Goal: Task Accomplishment & Management: Use online tool/utility

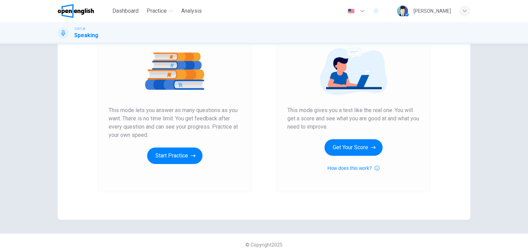
scroll to position [81, 0]
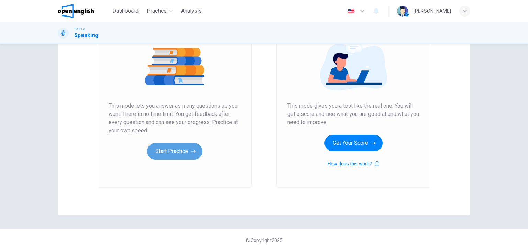
click at [169, 154] on button "Start Practice" at bounding box center [174, 151] width 55 height 16
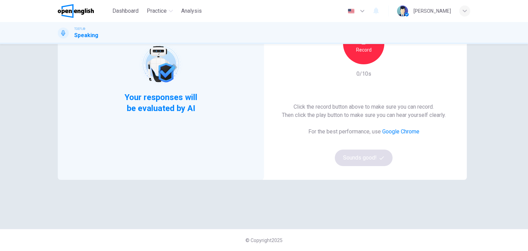
click at [360, 156] on div "Click the record button above to make sure you can record. Then click the play …" at bounding box center [364, 134] width 164 height 63
drag, startPoint x: 347, startPoint y: 31, endPoint x: 358, endPoint y: 49, distance: 21.1
click at [350, 41] on div "TOEFL® Speaking" at bounding box center [264, 33] width 528 height 22
click at [360, 51] on h6 "Record" at bounding box center [363, 50] width 15 height 8
click at [355, 96] on div "This Section Requires a Microphone Stop 3/10s Click the record button above to …" at bounding box center [363, 77] width 206 height 203
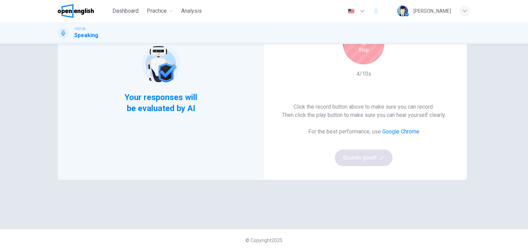
click at [349, 147] on div "Click the record button above to make sure you can record. Then click the play …" at bounding box center [364, 134] width 164 height 63
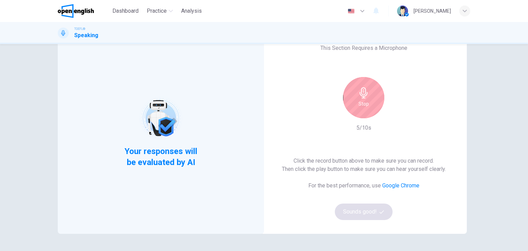
scroll to position [0, 0]
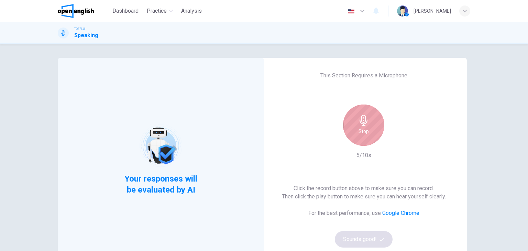
click at [358, 120] on icon "button" at bounding box center [363, 120] width 11 height 11
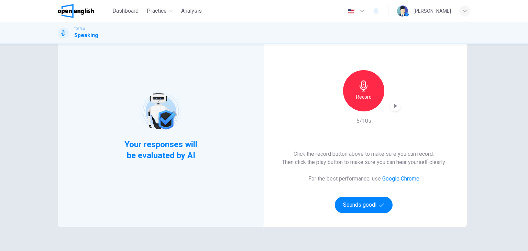
scroll to position [81, 0]
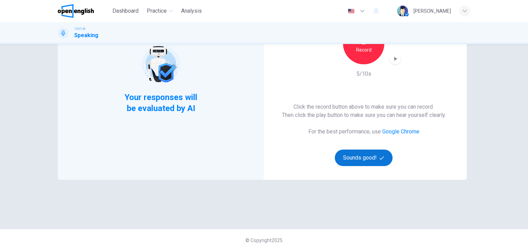
click at [370, 155] on button "Sounds good!" at bounding box center [364, 157] width 58 height 16
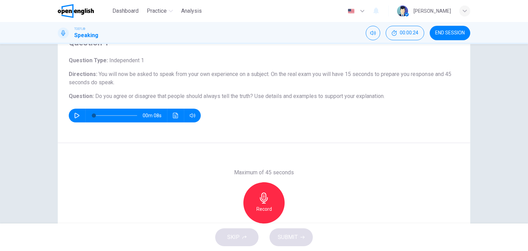
scroll to position [0, 0]
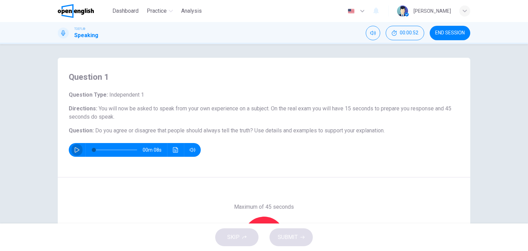
click at [71, 148] on button "button" at bounding box center [76, 150] width 11 height 14
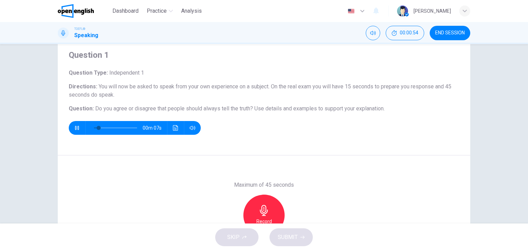
scroll to position [34, 0]
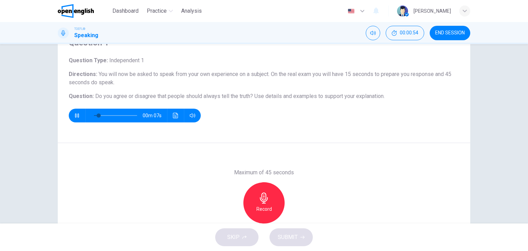
type input "**"
click at [71, 109] on button "button" at bounding box center [76, 116] width 11 height 14
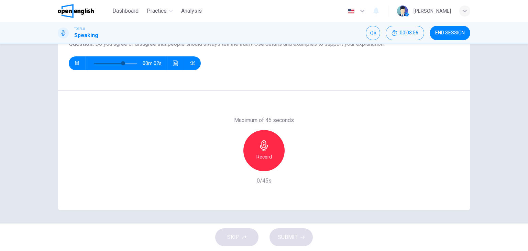
scroll to position [87, 0]
type input "*"
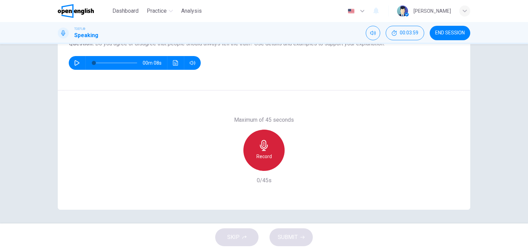
click at [268, 150] on div "Record" at bounding box center [263, 150] width 41 height 41
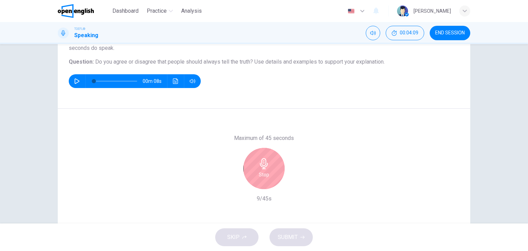
scroll to position [53, 0]
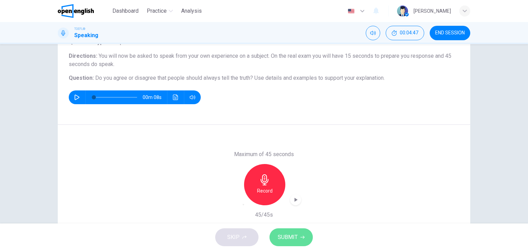
click at [299, 232] on button "SUBMIT" at bounding box center [290, 237] width 43 height 18
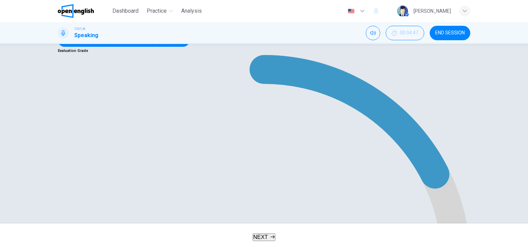
scroll to position [94, 0]
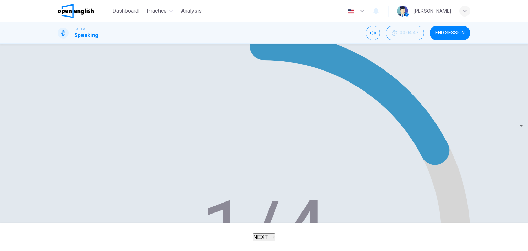
scroll to position [129, 0]
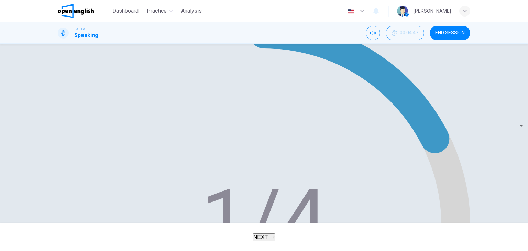
click at [431, 149] on body "This site uses cookies, as explained in our Privacy Policy . If you agree to th…" at bounding box center [264, 125] width 528 height 251
type input "**"
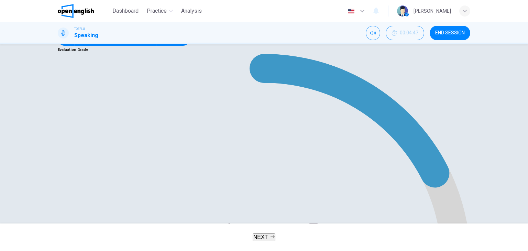
type input "**"
type input "*"
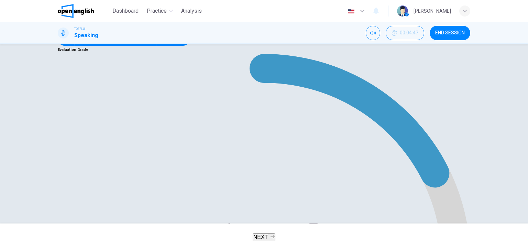
drag, startPoint x: 83, startPoint y: 181, endPoint x: 83, endPoint y: 178, distance: 3.8
type input "*"
drag, startPoint x: 88, startPoint y: 182, endPoint x: 83, endPoint y: 180, distance: 5.1
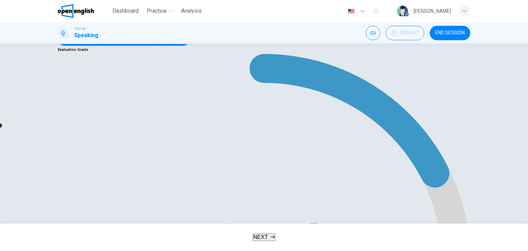
type input "*"
click at [253, 233] on button "NEXT" at bounding box center [264, 237] width 23 height 8
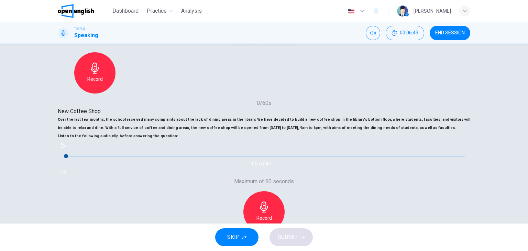
scroll to position [103, 0]
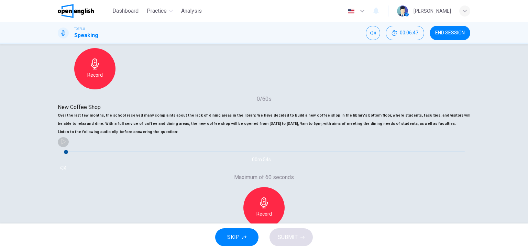
click at [66, 144] on icon "button" at bounding box center [62, 141] width 5 height 5
type input "*"
drag, startPoint x: 97, startPoint y: 160, endPoint x: 76, endPoint y: 160, distance: 20.6
click at [76, 160] on div "00m 53s" at bounding box center [264, 154] width 412 height 37
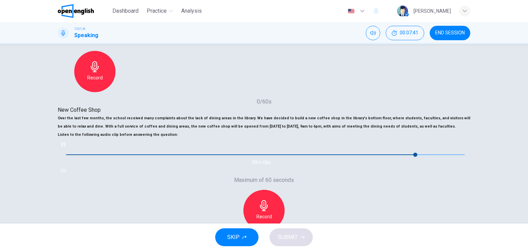
scroll to position [69, 0]
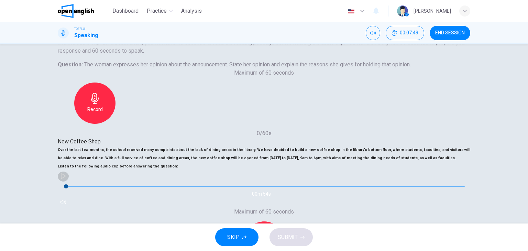
click at [66, 179] on icon "button" at bounding box center [63, 175] width 5 height 5
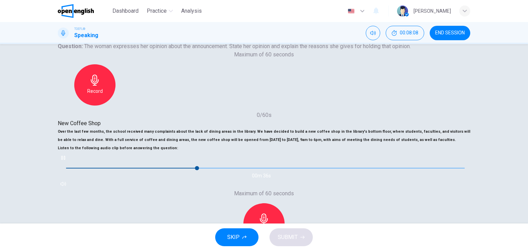
scroll to position [103, 0]
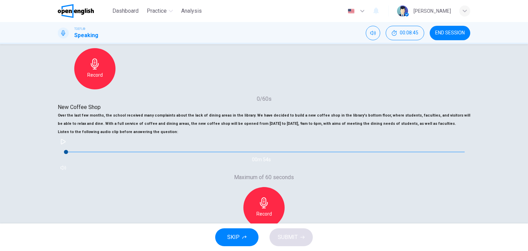
click at [66, 144] on icon "button" at bounding box center [62, 141] width 5 height 5
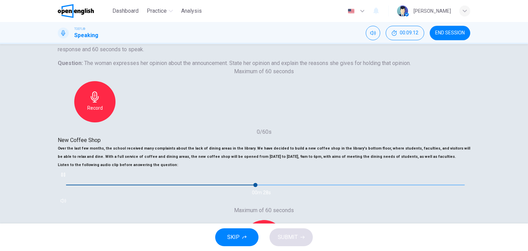
scroll to position [0, 0]
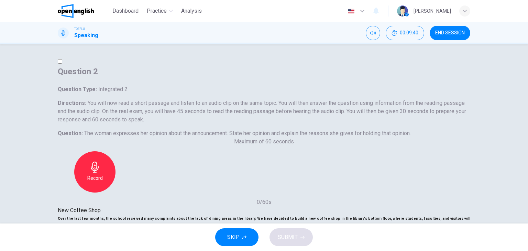
type input "*"
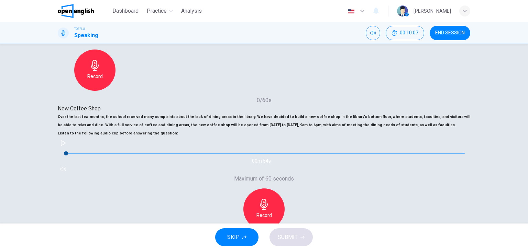
scroll to position [103, 0]
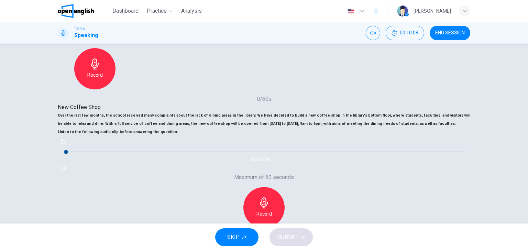
click at [272, 210] on h6 "Record" at bounding box center [263, 214] width 15 height 8
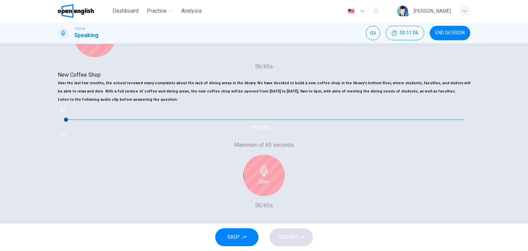
scroll to position [181, 0]
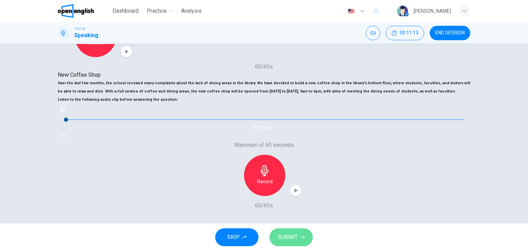
click at [291, 237] on span "SUBMIT" at bounding box center [288, 237] width 20 height 10
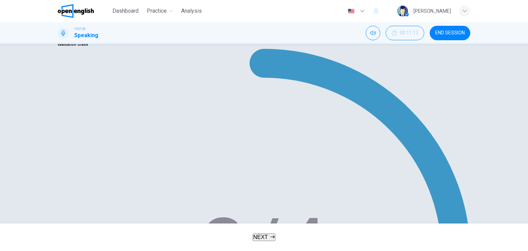
scroll to position [103, 0]
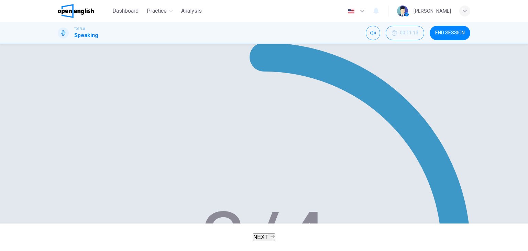
type input "*"
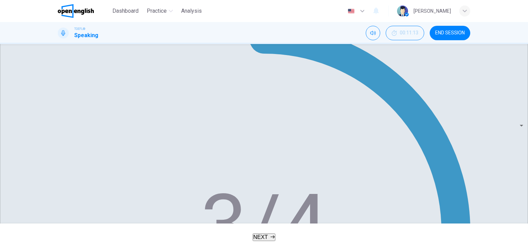
scroll to position [137, 0]
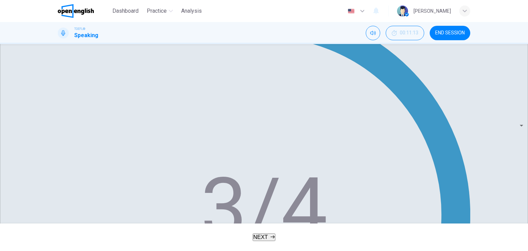
click at [448, 130] on body "This site uses cookies, as explained in our Privacy Policy . If you agree to th…" at bounding box center [264, 125] width 528 height 251
type input "**"
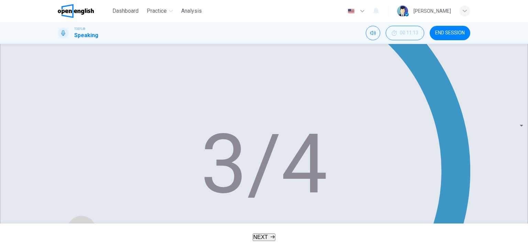
scroll to position [147, 0]
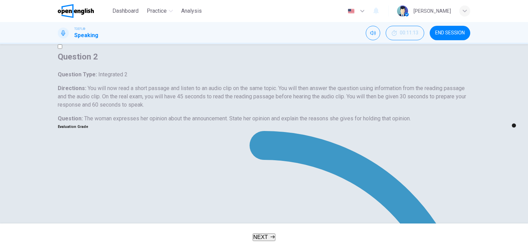
scroll to position [9, 0]
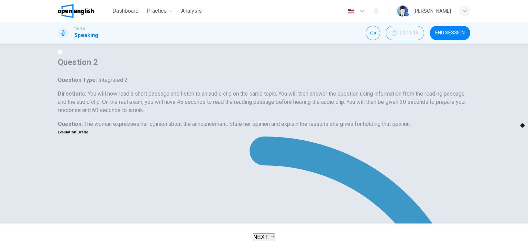
type input "*"
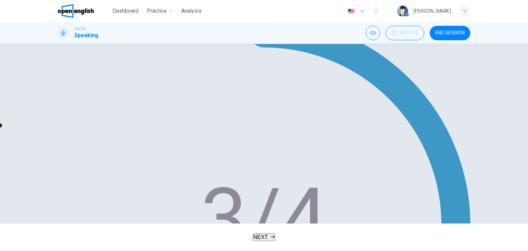
scroll to position [181, 0]
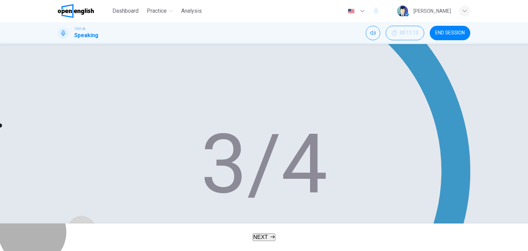
click at [273, 237] on icon "button" at bounding box center [272, 236] width 4 height 3
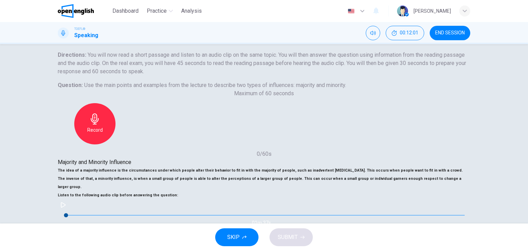
scroll to position [103, 0]
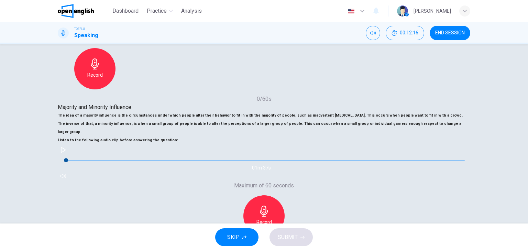
drag, startPoint x: 93, startPoint y: 97, endPoint x: 68, endPoint y: 94, distance: 25.6
click at [68, 111] on h6 "The idea of a majority influence is the circumstances under which people alter …" at bounding box center [264, 123] width 412 height 25
drag, startPoint x: 65, startPoint y: 94, endPoint x: 98, endPoint y: 96, distance: 33.0
click at [98, 103] on div "Majority and Minority Influence The idea of a majority influence is the circums…" at bounding box center [264, 142] width 412 height 78
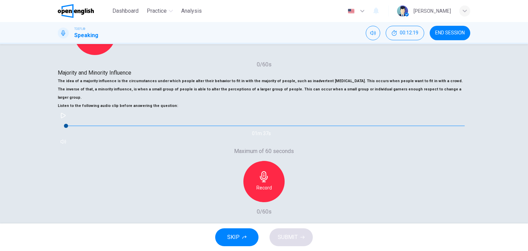
scroll to position [69, 0]
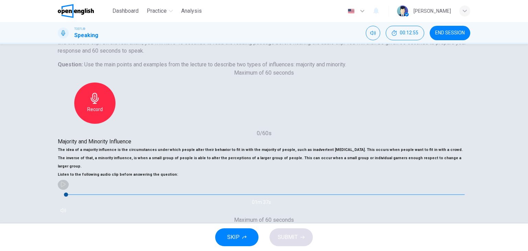
click at [66, 187] on icon "button" at bounding box center [62, 183] width 5 height 5
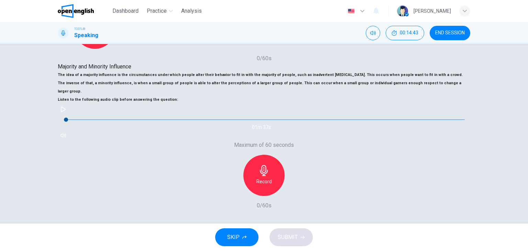
scroll to position [181, 0]
click at [69, 104] on button "button" at bounding box center [63, 109] width 11 height 11
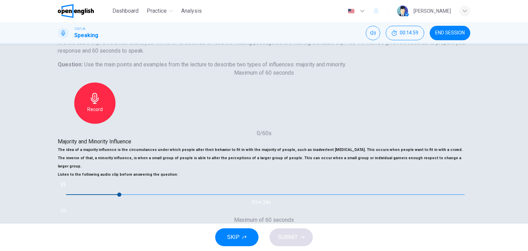
scroll to position [103, 0]
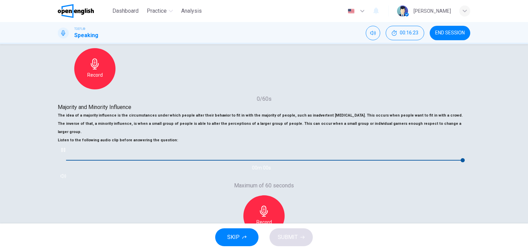
type input "*"
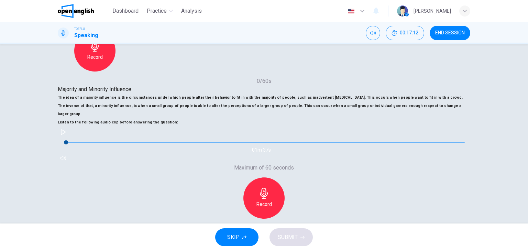
scroll to position [137, 0]
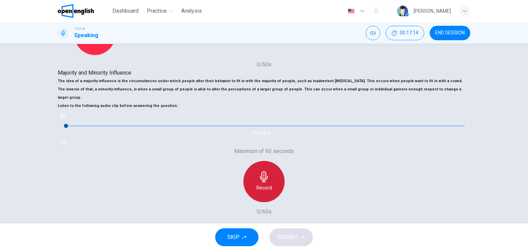
click at [284, 161] on div "Record" at bounding box center [263, 181] width 41 height 41
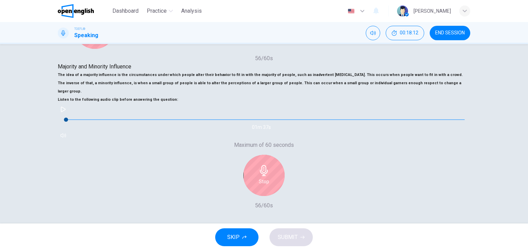
scroll to position [181, 0]
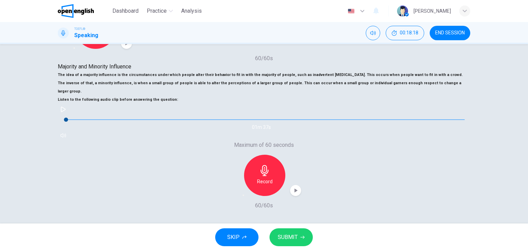
click at [296, 233] on span "SUBMIT" at bounding box center [288, 237] width 20 height 10
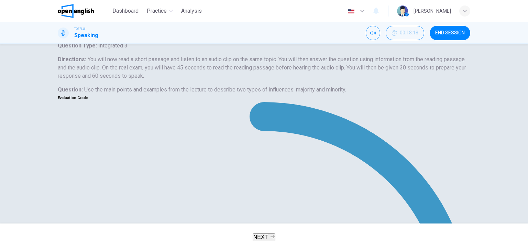
scroll to position [78, 0]
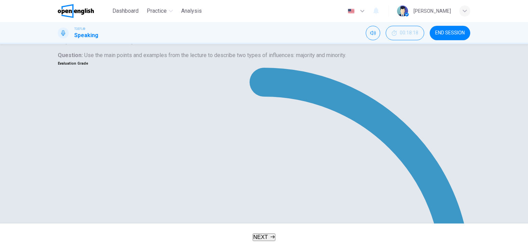
type input "**"
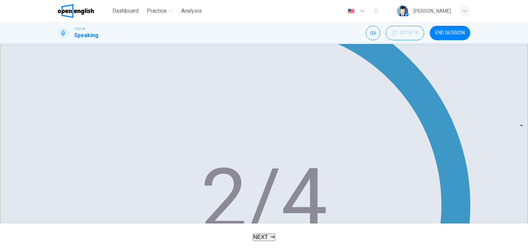
scroll to position [2, 0]
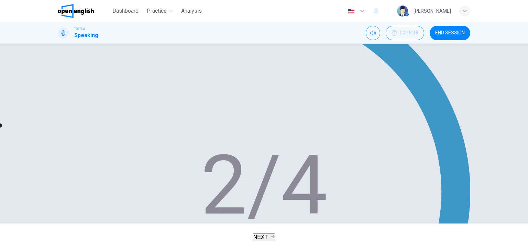
scroll to position [181, 0]
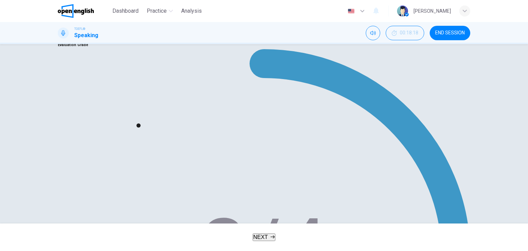
scroll to position [112, 0]
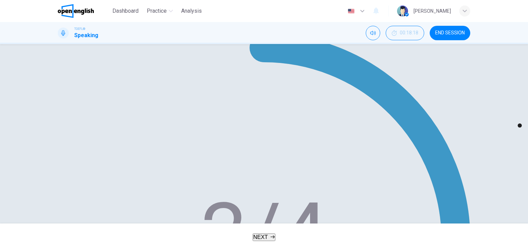
type input "*"
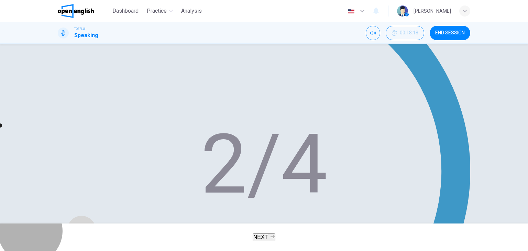
click at [271, 236] on icon "button" at bounding box center [272, 237] width 4 height 4
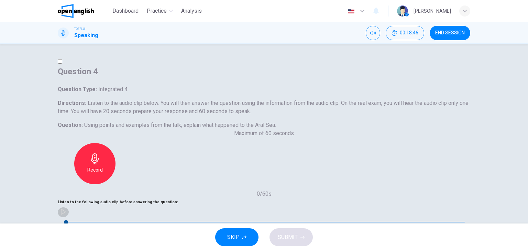
click at [66, 209] on icon "button" at bounding box center [62, 211] width 5 height 5
type input "*"
drag, startPoint x: 99, startPoint y: 182, endPoint x: 87, endPoint y: 182, distance: 12.0
click at [68, 220] on span at bounding box center [66, 222] width 4 height 4
click at [69, 206] on button "button" at bounding box center [63, 211] width 11 height 11
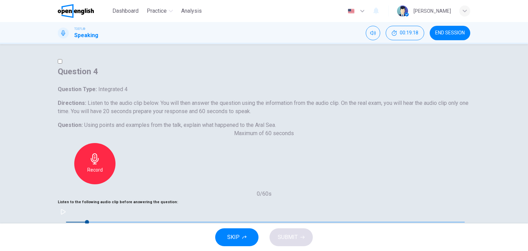
click at [66, 209] on icon "button" at bounding box center [62, 211] width 5 height 5
click at [80, 220] on span at bounding box center [78, 222] width 4 height 4
type input "*"
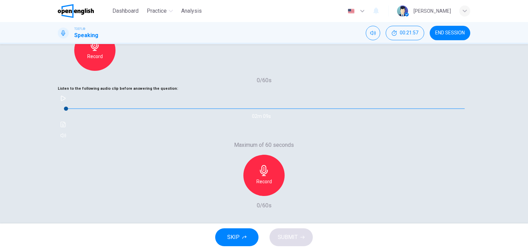
scroll to position [173, 0]
click at [272, 177] on h6 "Record" at bounding box center [263, 181] width 15 height 8
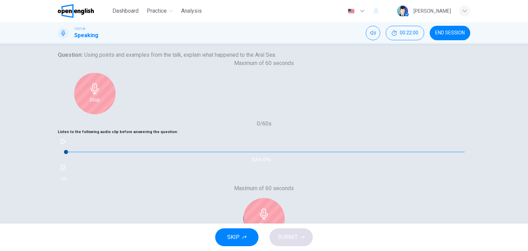
scroll to position [70, 0]
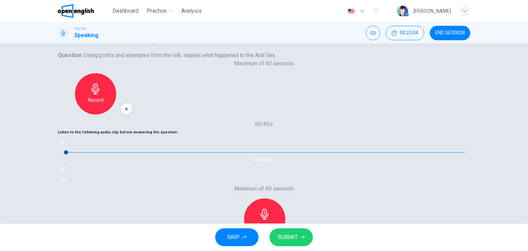
drag, startPoint x: 281, startPoint y: 223, endPoint x: 295, endPoint y: 241, distance: 23.2
click at [286, 229] on div "SKIP SUBMIT" at bounding box center [264, 236] width 528 height 27
click at [297, 240] on span "SUBMIT" at bounding box center [288, 237] width 20 height 10
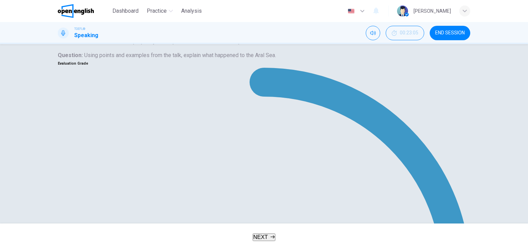
type input "**"
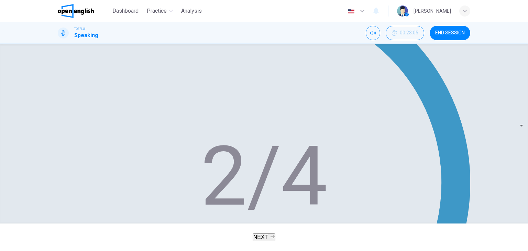
scroll to position [173, 0]
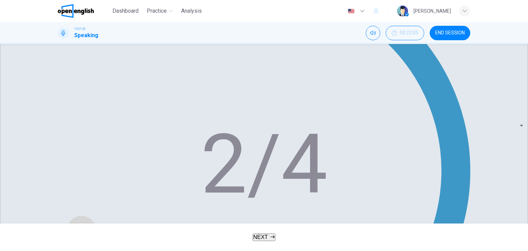
drag, startPoint x: 291, startPoint y: 80, endPoint x: 303, endPoint y: 82, distance: 12.1
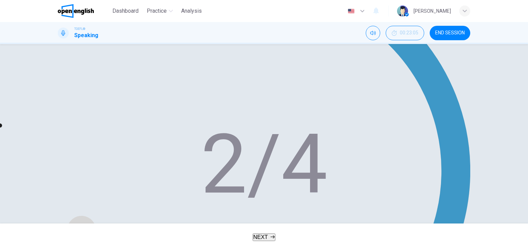
type input "*"
click at [268, 237] on button "NEXT" at bounding box center [264, 237] width 23 height 8
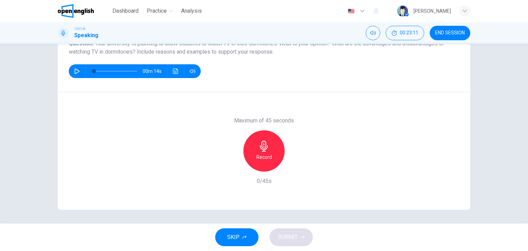
scroll to position [0, 0]
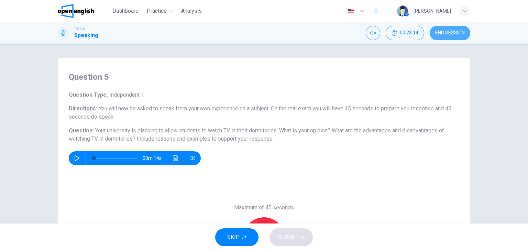
click at [465, 34] on button "END SESSION" at bounding box center [449, 33] width 41 height 14
